Goal: Information Seeking & Learning: Check status

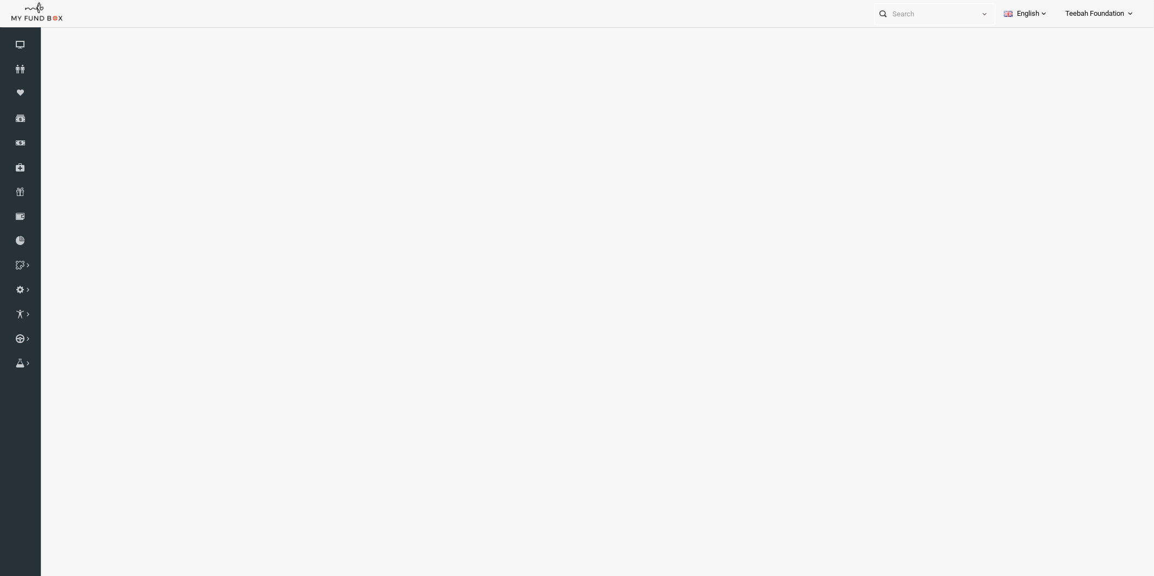
select select "100"
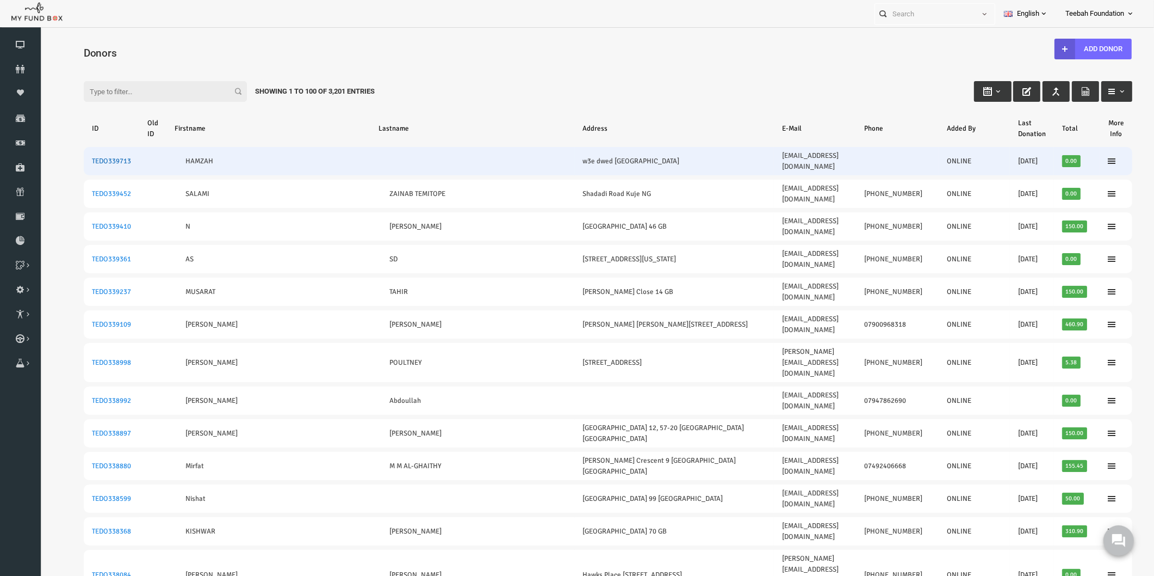
click at [77, 157] on link "TEDO339713" at bounding box center [89, 161] width 39 height 9
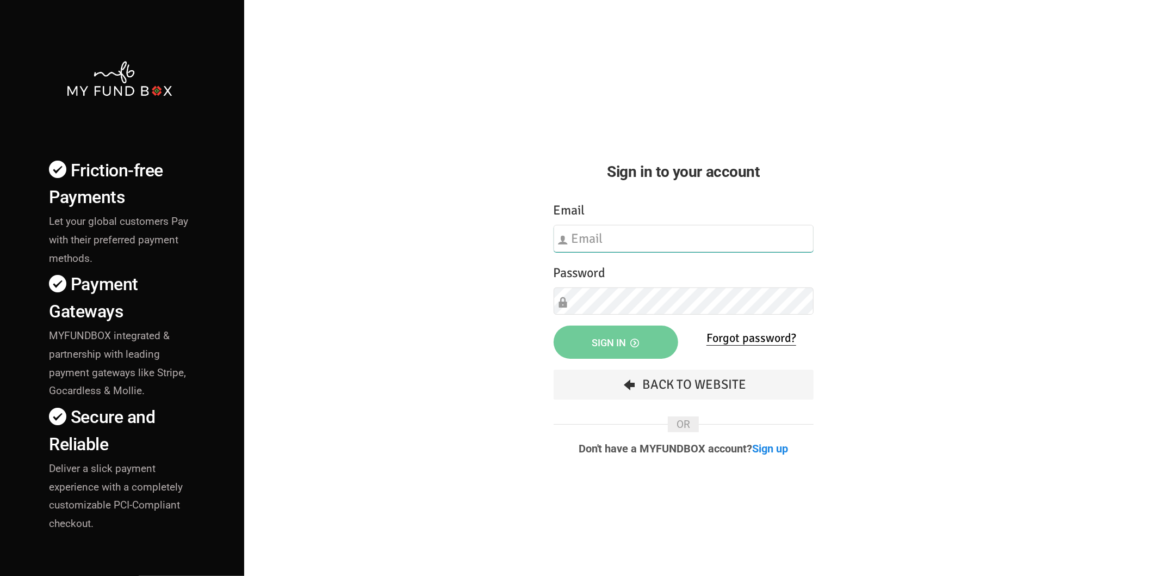
type input "[EMAIL_ADDRESS][DOMAIN_NAME]"
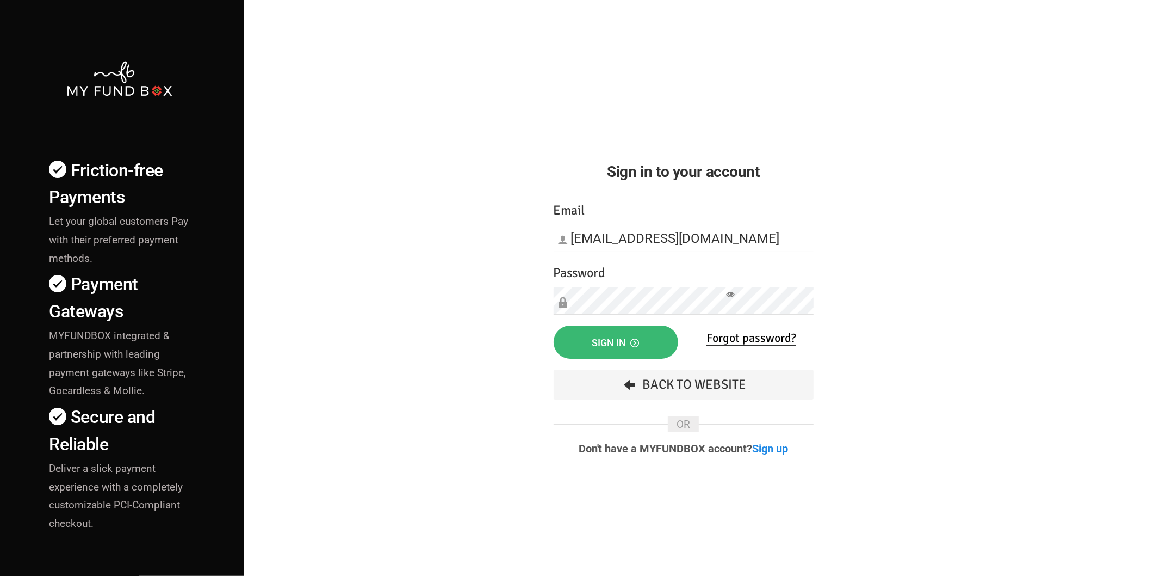
click at [592, 338] on span "Sign in" at bounding box center [615, 342] width 47 height 11
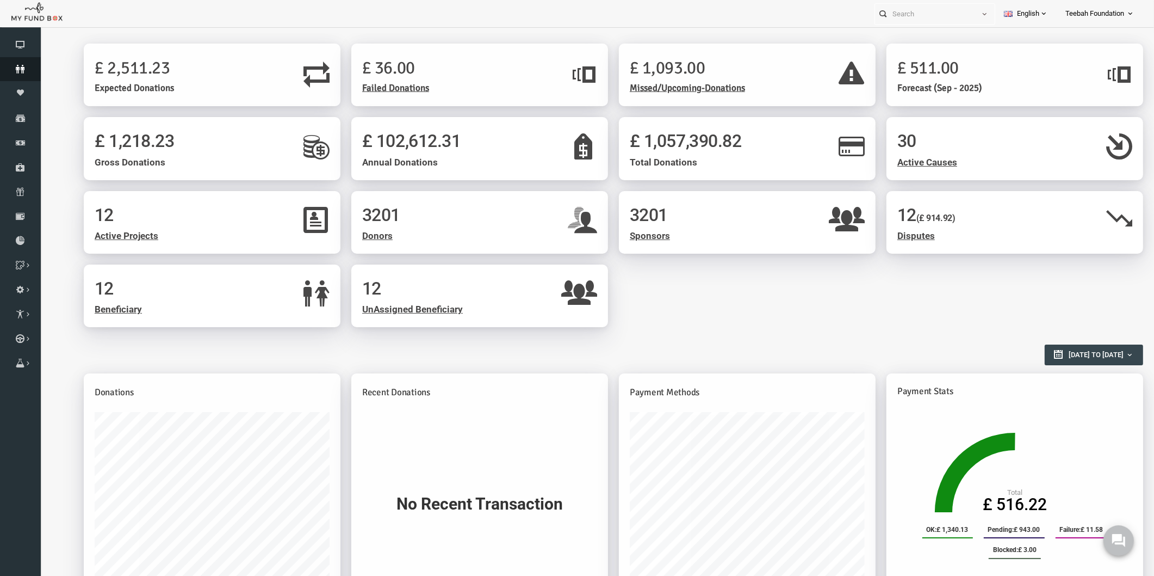
click at [13, 63] on link "Donors" at bounding box center [20, 69] width 41 height 24
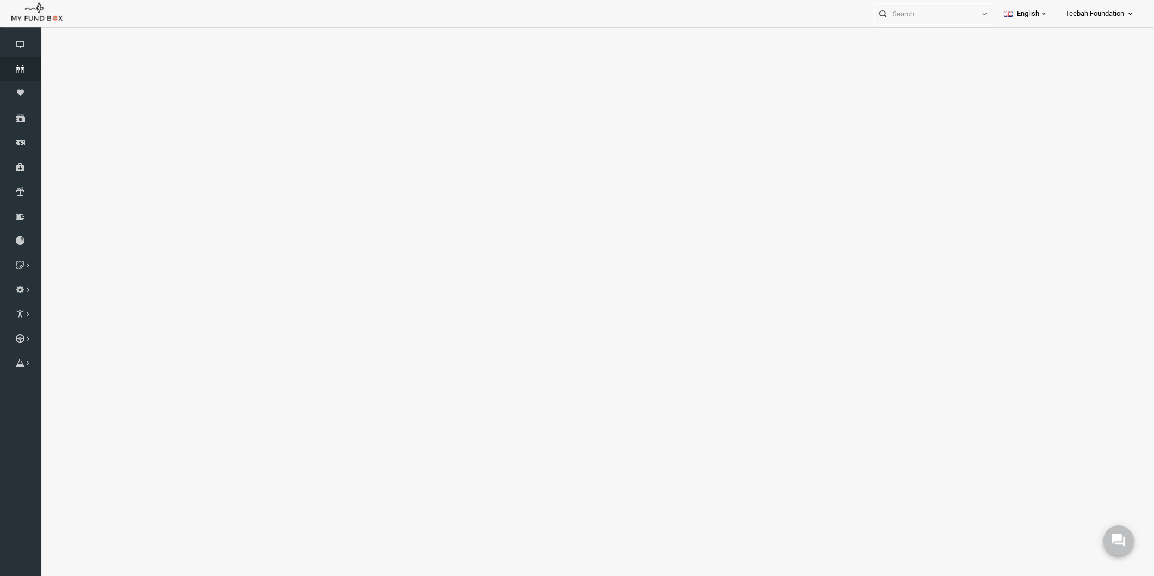
select select "100"
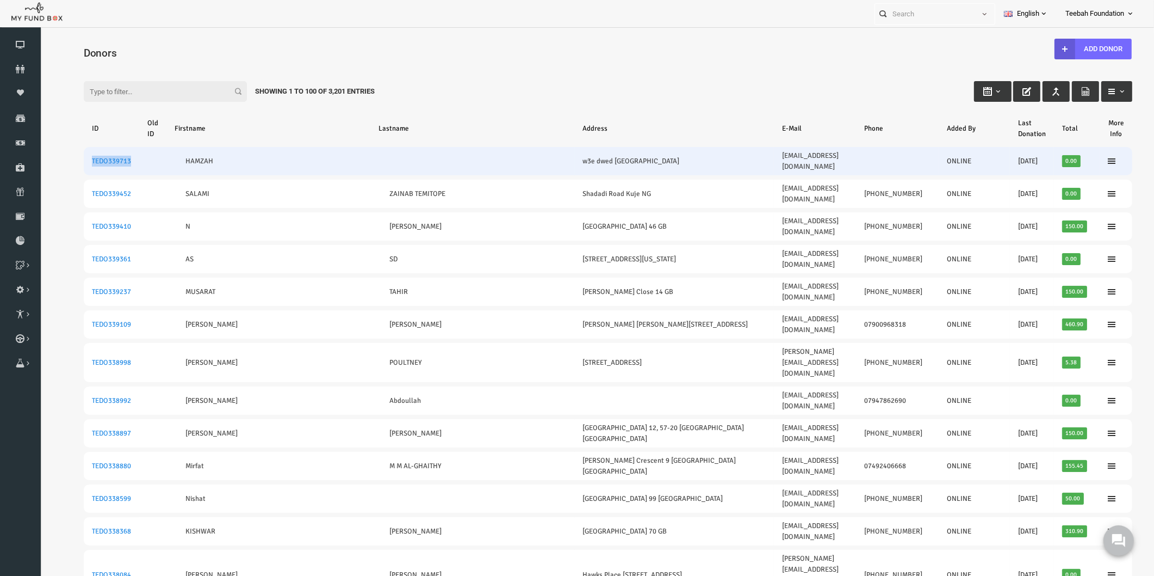
drag, startPoint x: 114, startPoint y: 155, endPoint x: 60, endPoint y: 155, distance: 53.3
click at [61, 155] on td "TEDO339713" at bounding box center [88, 161] width 55 height 28
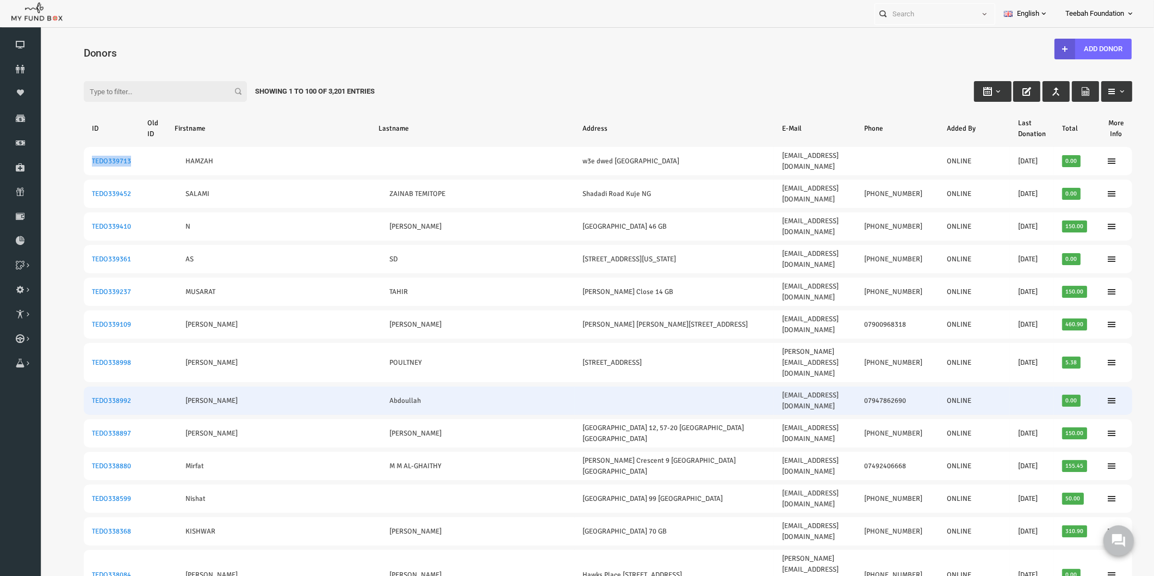
copy link "TEDO339713"
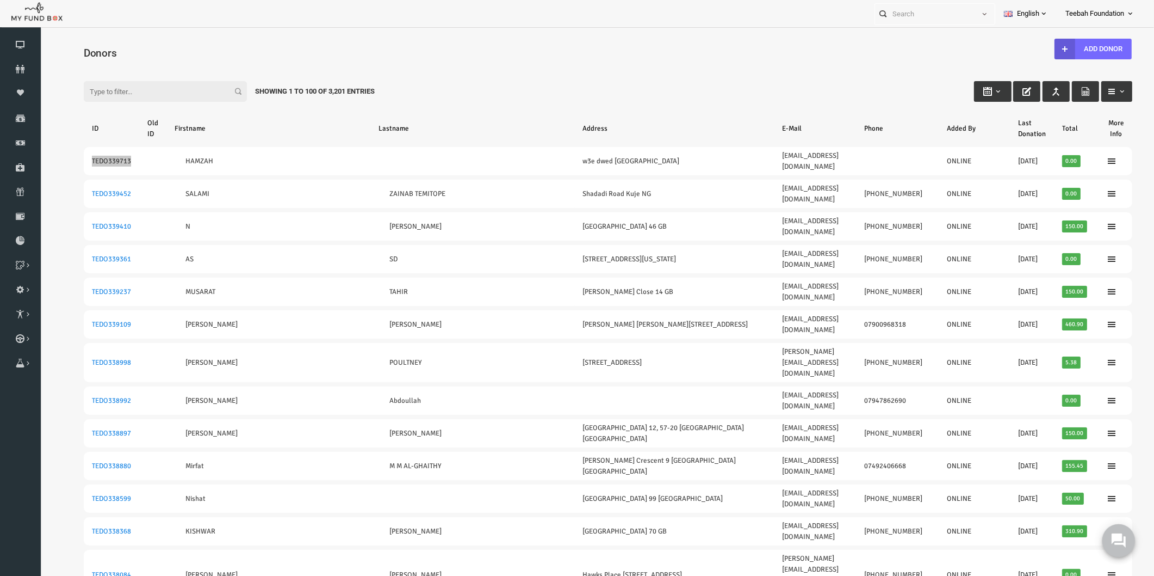
click at [1117, 533] on icon at bounding box center [1118, 540] width 14 height 14
